Goal: Task Accomplishment & Management: Manage account settings

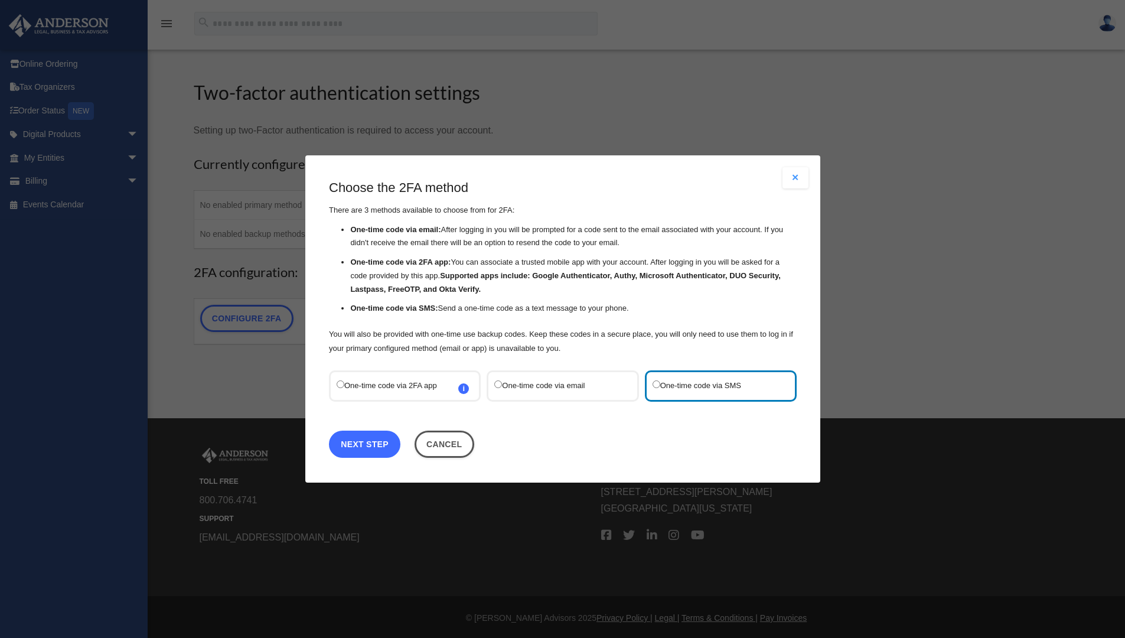
click at [372, 441] on link "Next Step" at bounding box center [364, 443] width 71 height 27
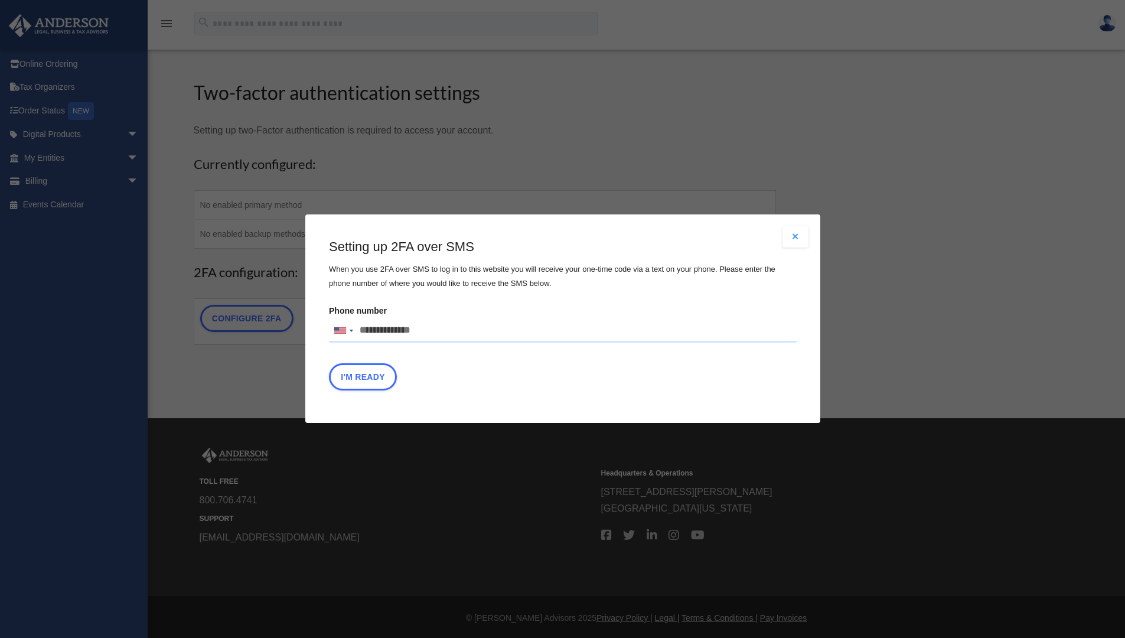
drag, startPoint x: 429, startPoint y: 327, endPoint x: 369, endPoint y: 328, distance: 59.6
click at [369, 328] on input "Phone number [GEOGRAPHIC_DATA] +1 [GEOGRAPHIC_DATA] +44 [GEOGRAPHIC_DATA] (‫[GE…" at bounding box center [563, 331] width 468 height 24
click at [349, 371] on button "I'm Ready" at bounding box center [363, 377] width 68 height 27
click at [373, 329] on input "**********" at bounding box center [563, 331] width 468 height 24
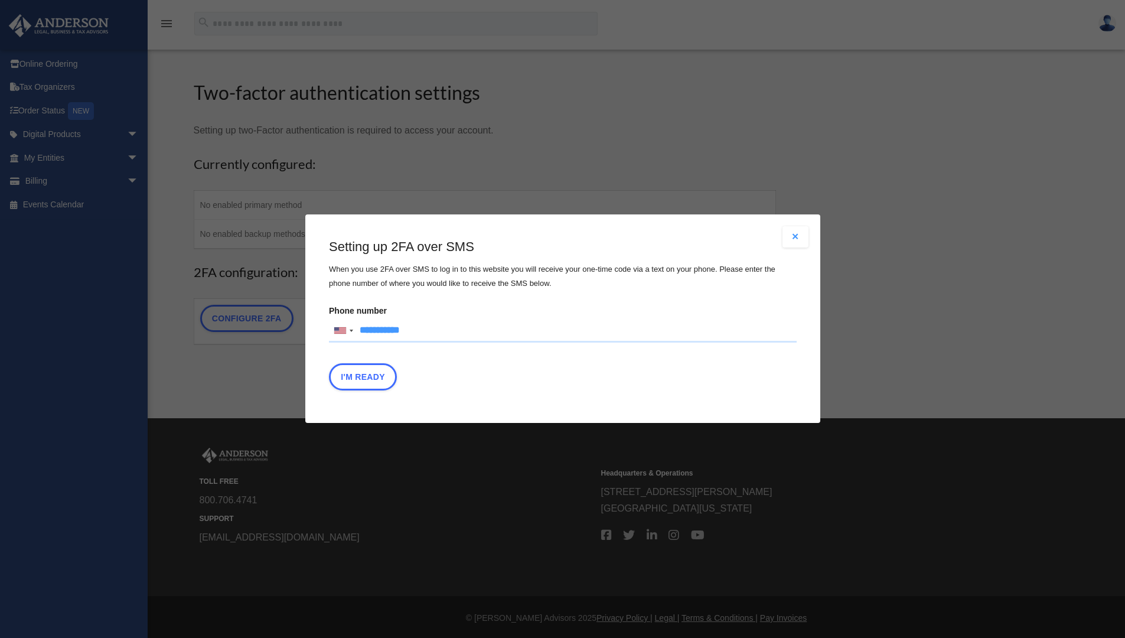
click at [395, 329] on input "**********" at bounding box center [563, 331] width 468 height 24
type input "**********"
click at [376, 374] on button "I'm Ready" at bounding box center [363, 377] width 68 height 27
click at [351, 336] on div at bounding box center [342, 330] width 27 height 22
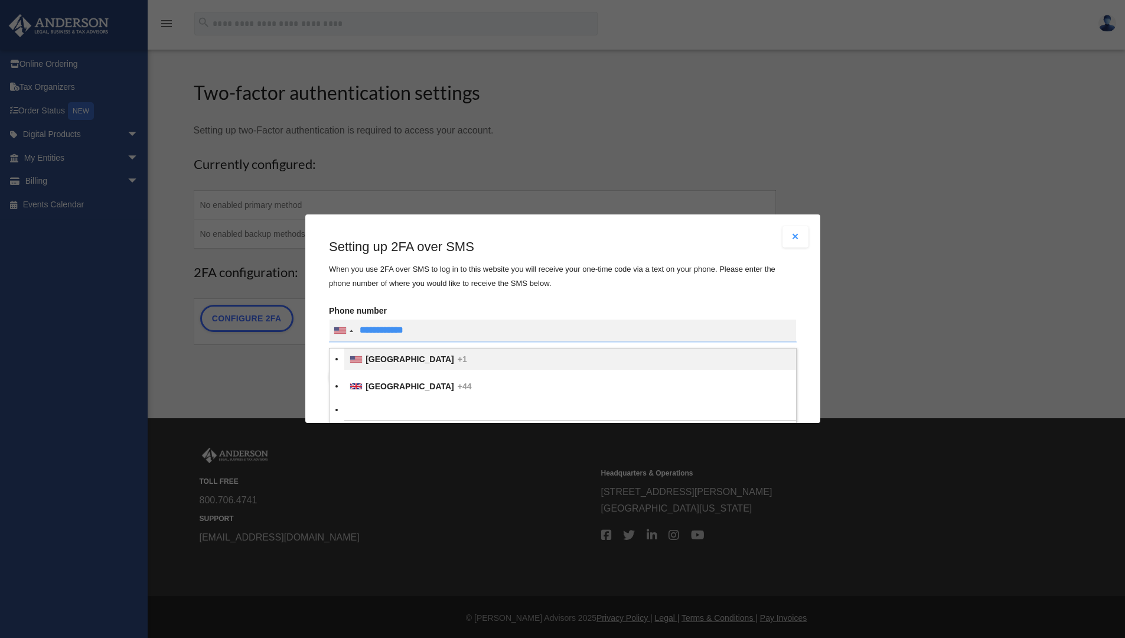
click at [356, 357] on div "List of countries" at bounding box center [356, 359] width 12 height 6
click at [0, 0] on input "text" at bounding box center [0, 0] width 0 height 0
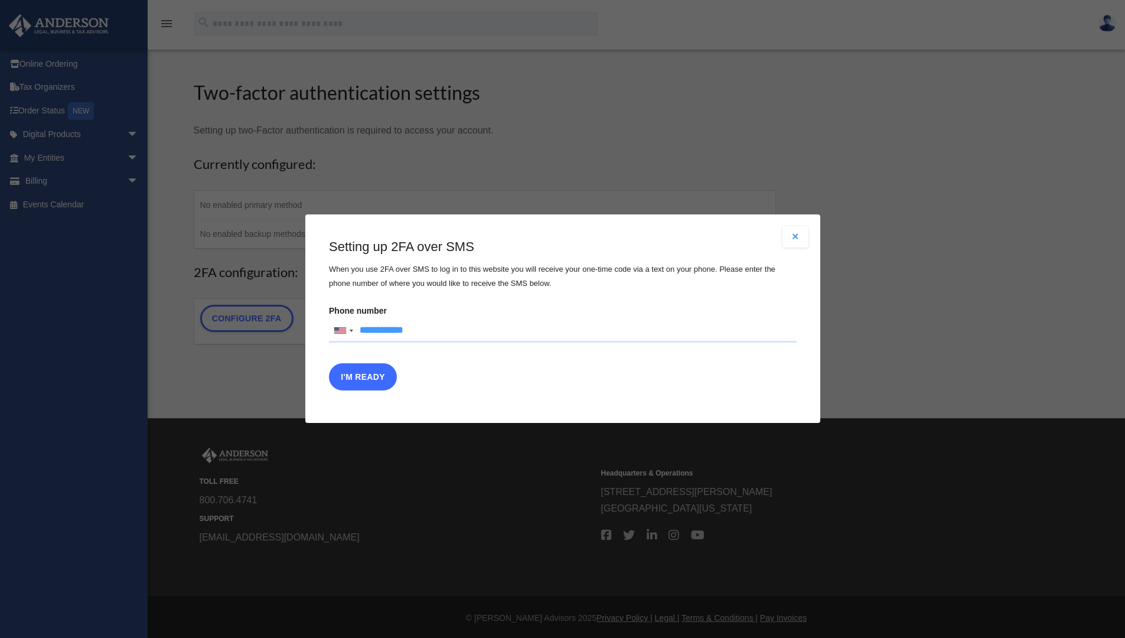
click at [347, 379] on button "I'm Ready" at bounding box center [363, 377] width 68 height 27
click at [793, 234] on button "Close modal" at bounding box center [795, 236] width 26 height 21
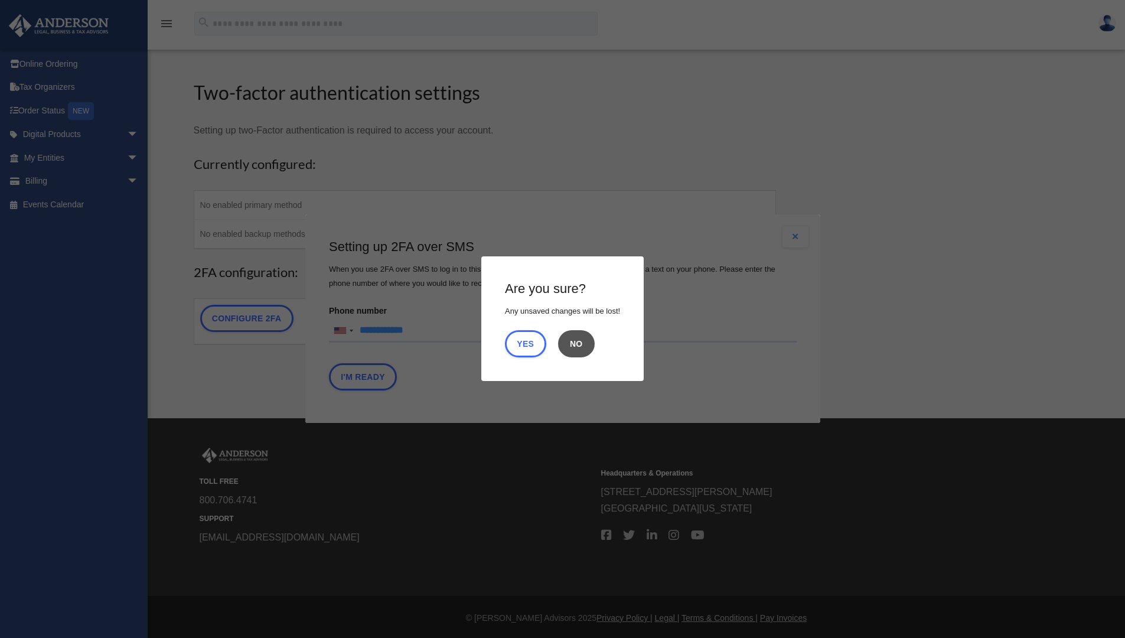
click at [581, 348] on button "No" at bounding box center [576, 343] width 37 height 27
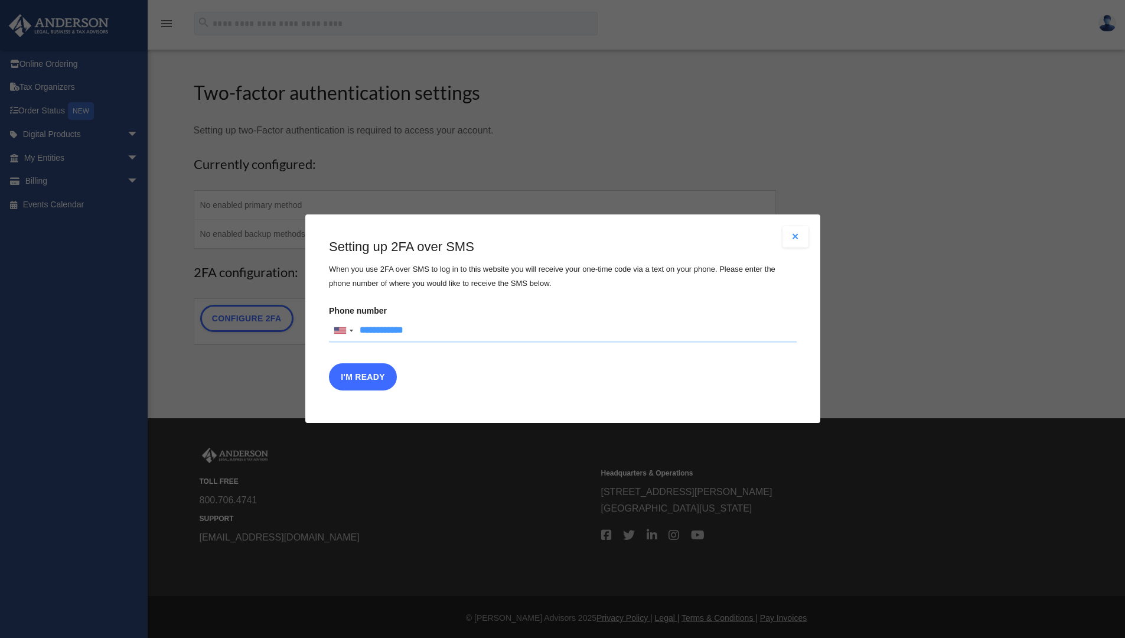
click at [383, 374] on button "I'm Ready" at bounding box center [363, 377] width 68 height 27
click at [358, 325] on input "**********" at bounding box center [563, 331] width 468 height 24
click at [520, 316] on label "Phone number [GEOGRAPHIC_DATA] +1 [GEOGRAPHIC_DATA] +44 [GEOGRAPHIC_DATA] (‫[GE…" at bounding box center [563, 322] width 468 height 40
click at [0, 0] on input "text" at bounding box center [0, 0] width 0 height 0
click at [790, 237] on button "Close modal" at bounding box center [795, 236] width 26 height 21
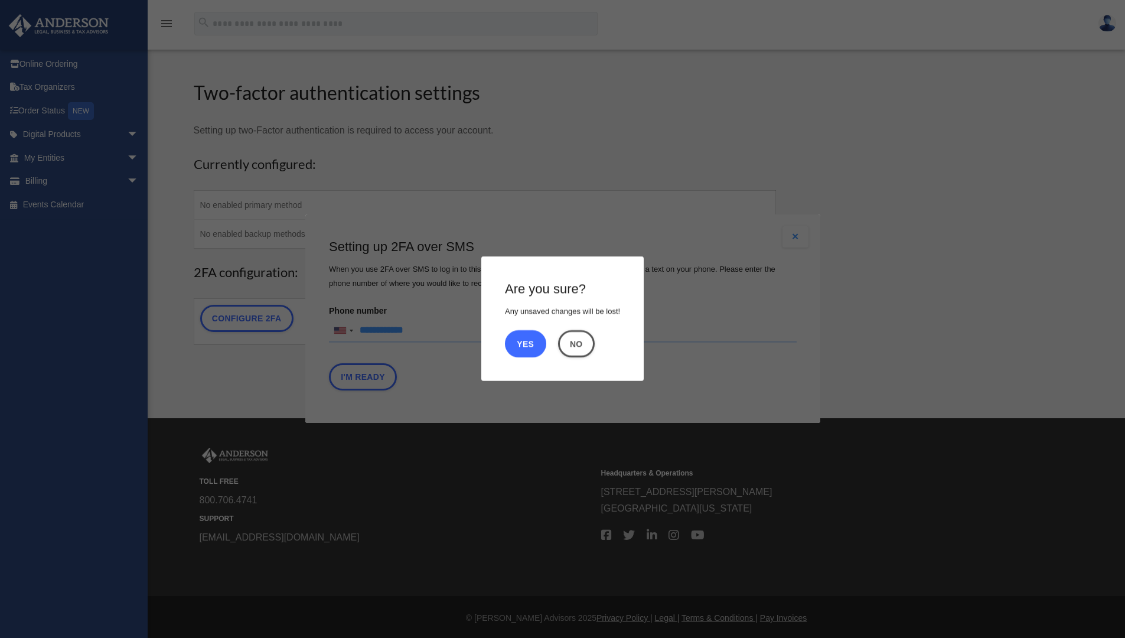
click at [535, 348] on button "Yes" at bounding box center [525, 343] width 41 height 27
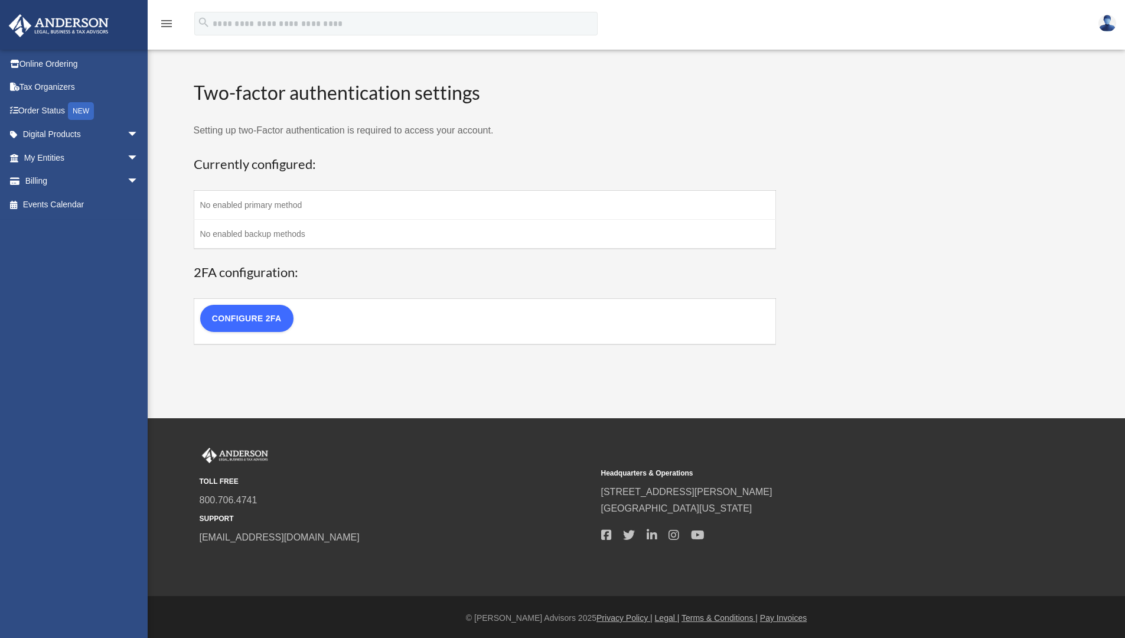
click at [266, 323] on link "Configure 2FA" at bounding box center [246, 318] width 93 height 27
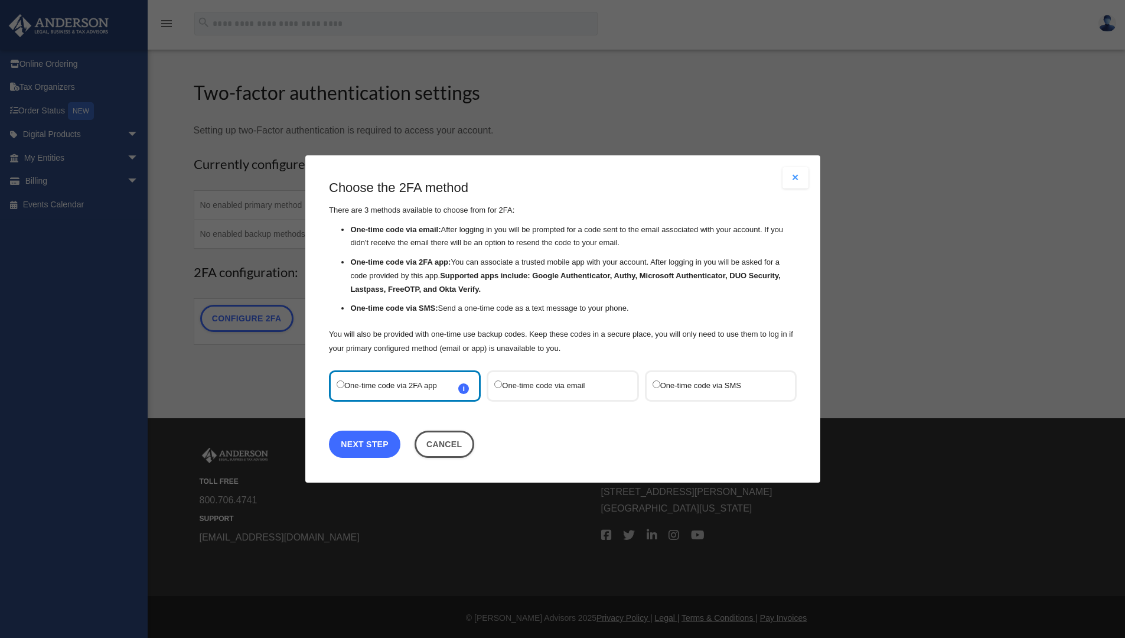
click at [367, 446] on link "Next Step" at bounding box center [364, 443] width 71 height 27
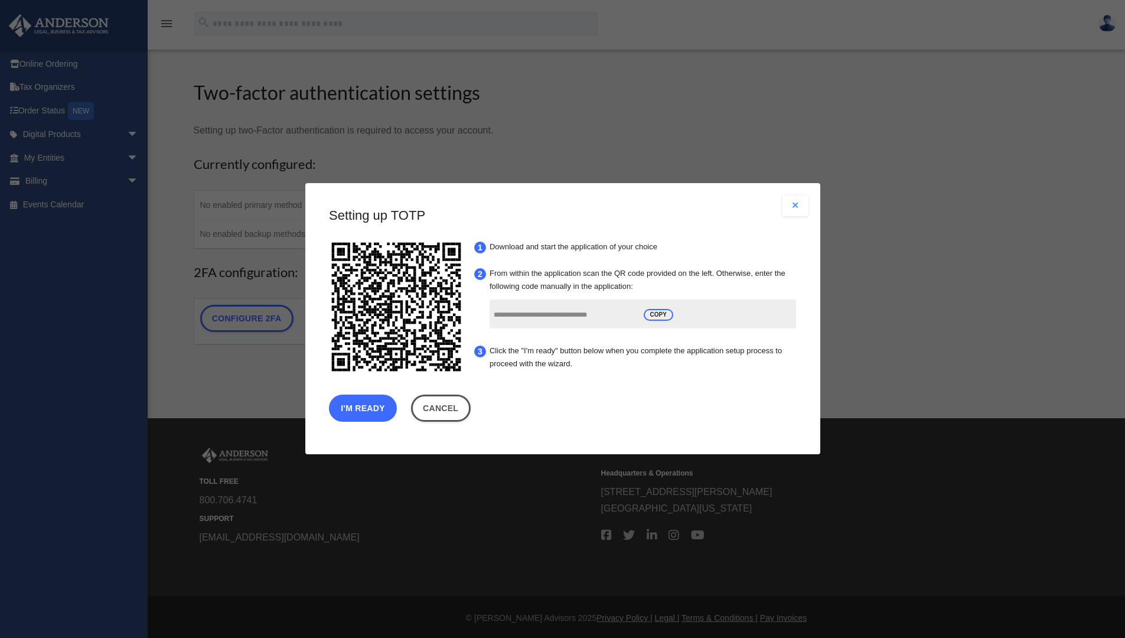
click at [375, 413] on button "I'm Ready" at bounding box center [363, 408] width 68 height 27
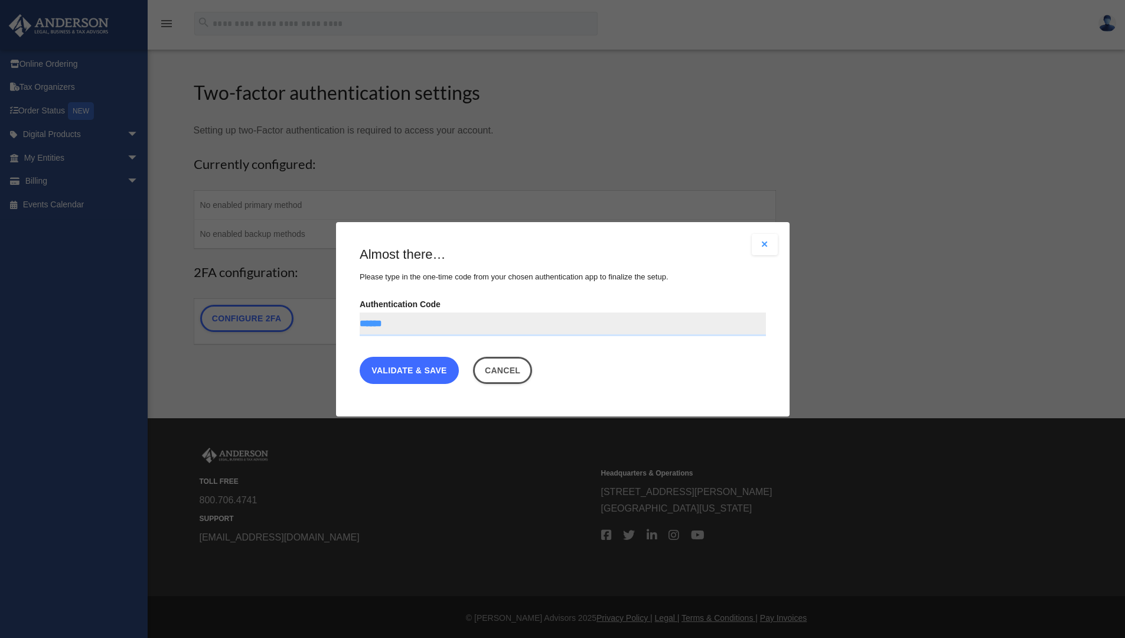
click at [386, 364] on link "Validate & Save" at bounding box center [409, 369] width 99 height 27
drag, startPoint x: 409, startPoint y: 324, endPoint x: 352, endPoint y: 322, distance: 56.1
click at [352, 322] on div "Are you sure? Any unsaved changes will be lost! Yes No Choose the 2FA method Th…" at bounding box center [562, 319] width 453 height 194
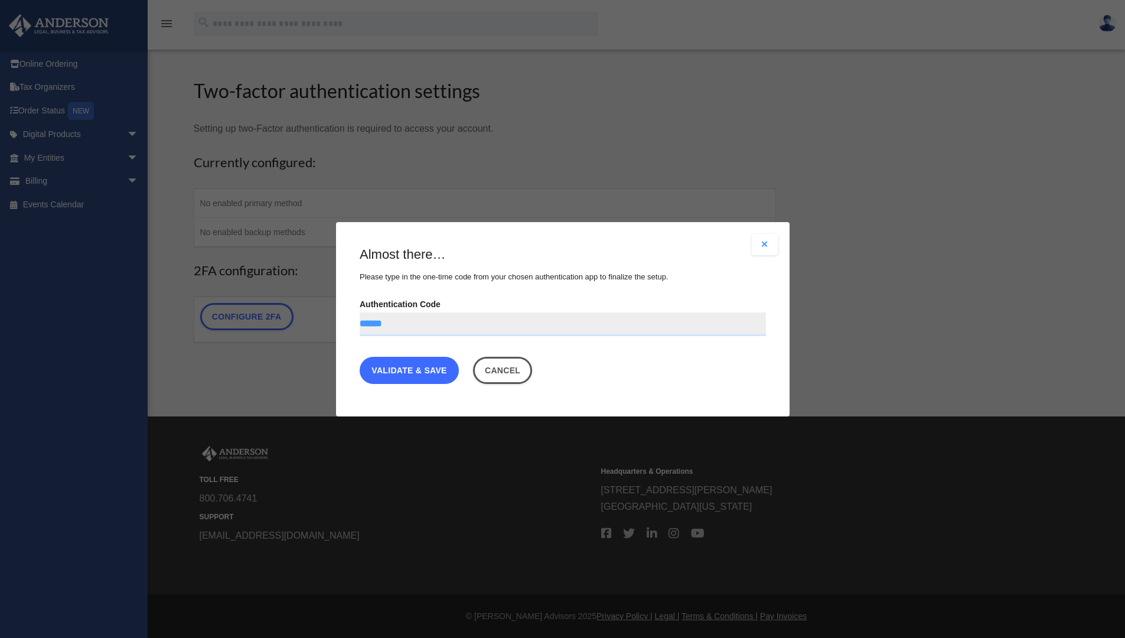
click at [423, 370] on link "Validate & Save" at bounding box center [409, 369] width 99 height 27
drag, startPoint x: 397, startPoint y: 324, endPoint x: 351, endPoint y: 322, distance: 45.5
click at [351, 322] on div "Are you sure? Any unsaved changes will be lost! Yes No Choose the 2FA method Th…" at bounding box center [562, 319] width 453 height 194
type input "******"
click at [399, 367] on link "Validate & Save" at bounding box center [409, 369] width 99 height 27
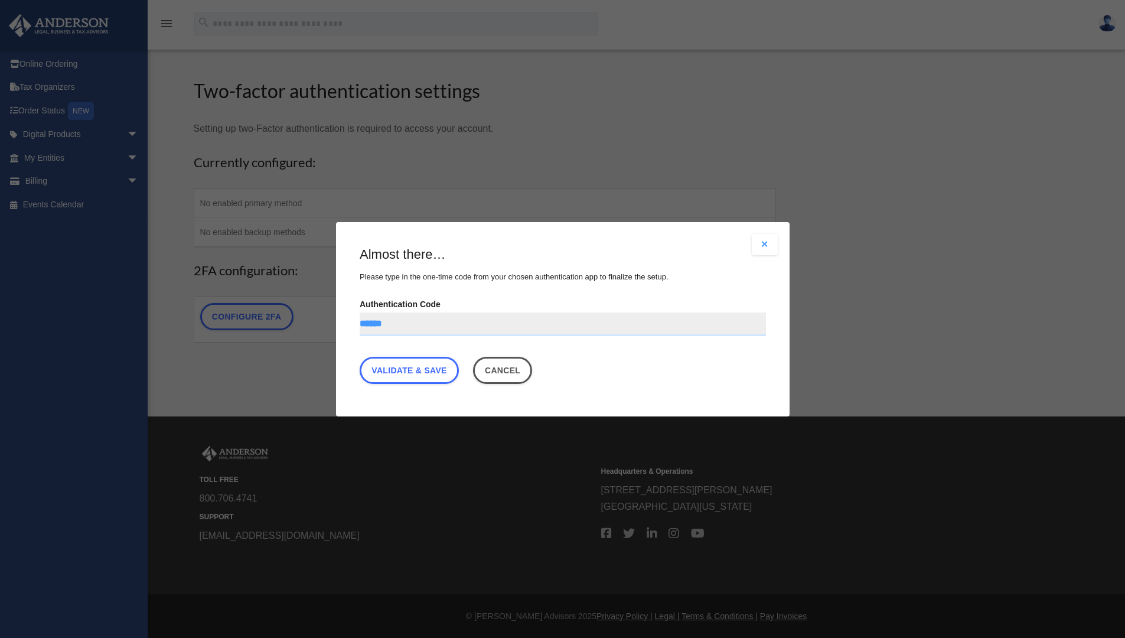
click at [765, 247] on button "Close modal" at bounding box center [765, 244] width 26 height 21
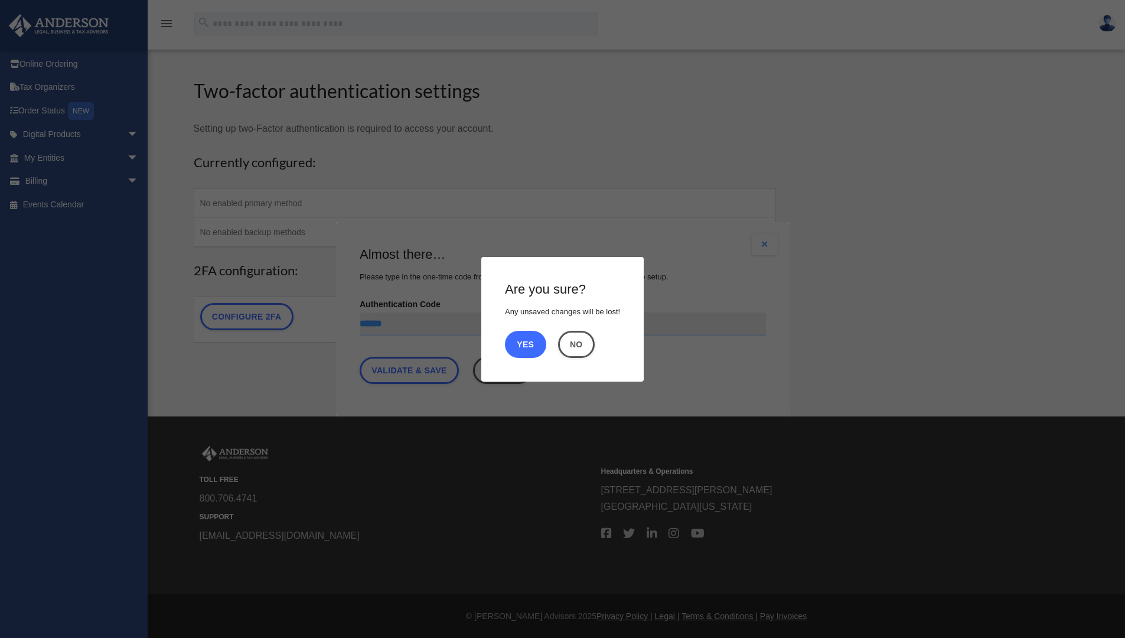
click at [530, 345] on button "Yes" at bounding box center [525, 343] width 41 height 27
